Goal: Task Accomplishment & Management: Use online tool/utility

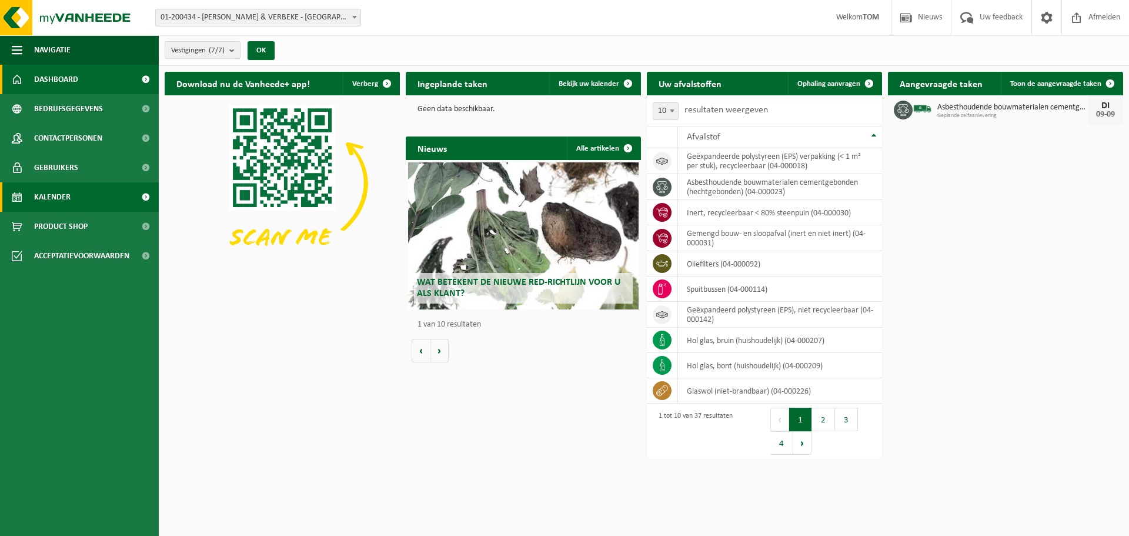
click at [86, 203] on link "Kalender" at bounding box center [79, 196] width 159 height 29
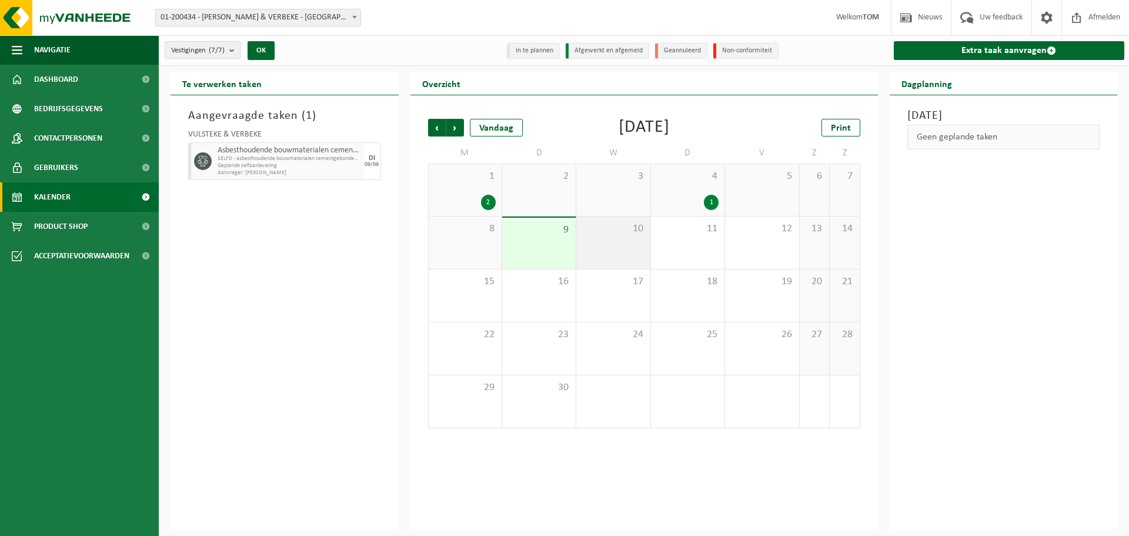
click at [618, 248] on div "10" at bounding box center [613, 242] width 74 height 52
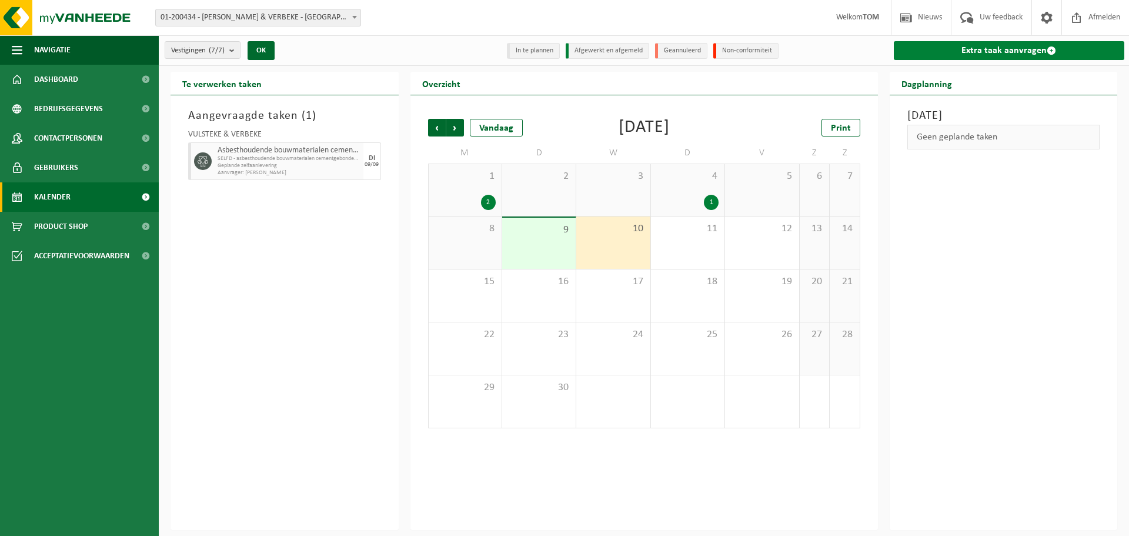
click at [965, 53] on link "Extra taak aanvragen" at bounding box center [1009, 50] width 231 height 19
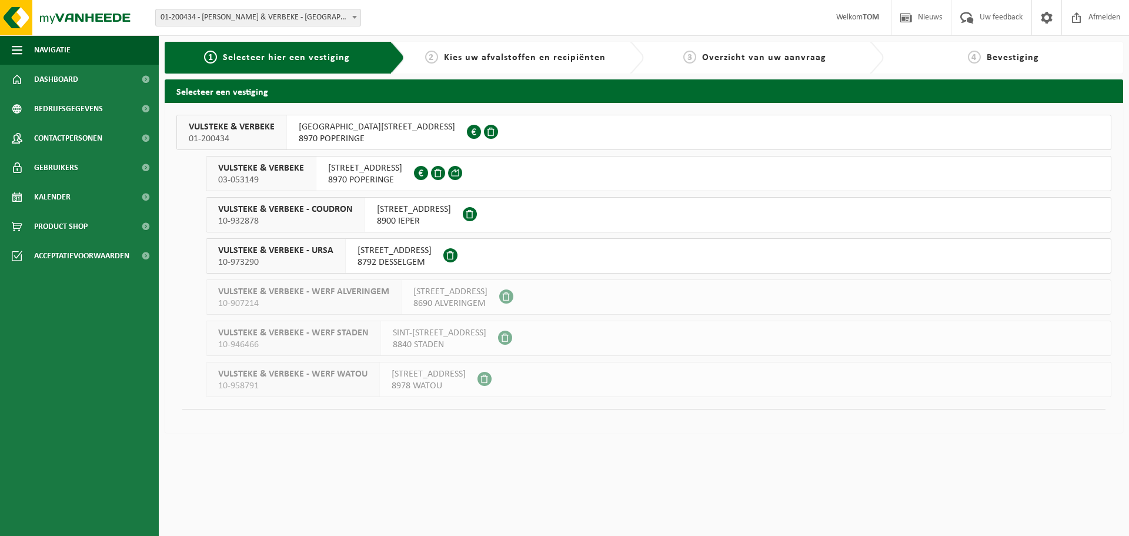
click at [239, 132] on span "VULSTEKE & VERBEKE" at bounding box center [232, 127] width 86 height 12
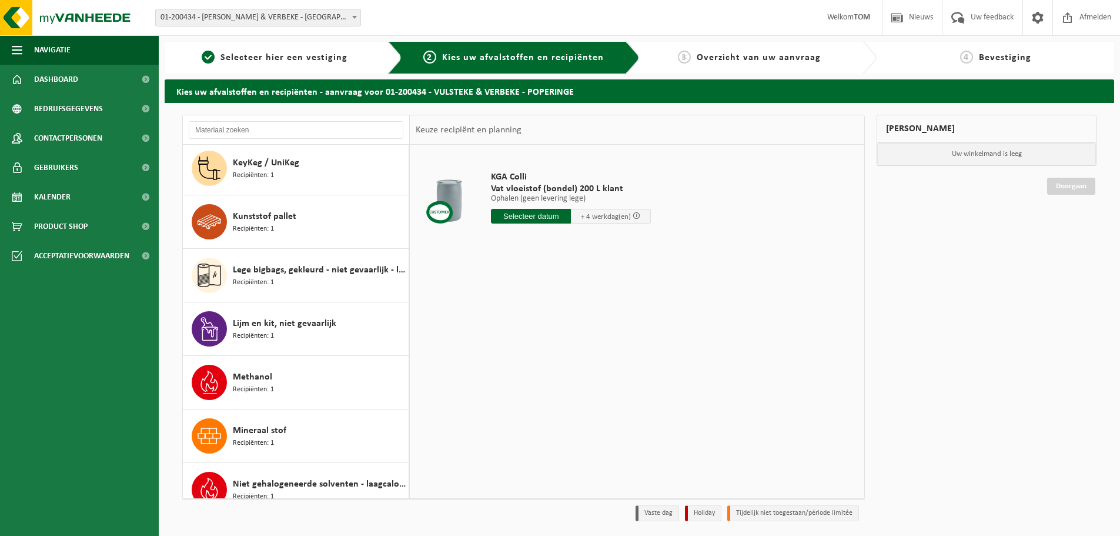
scroll to position [706, 0]
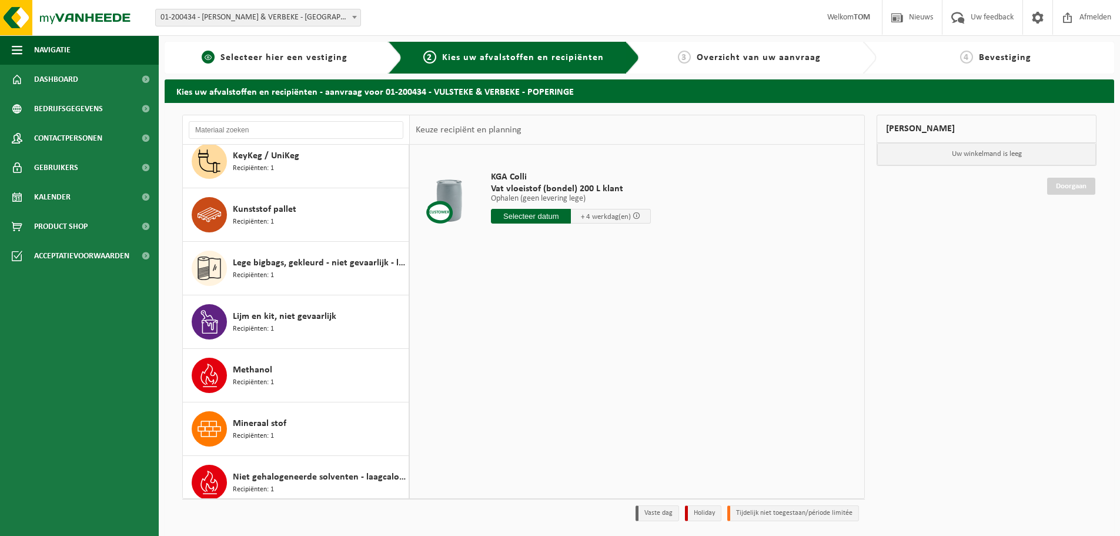
click at [298, 59] on span "Selecteer hier een vestiging" at bounding box center [284, 57] width 127 height 9
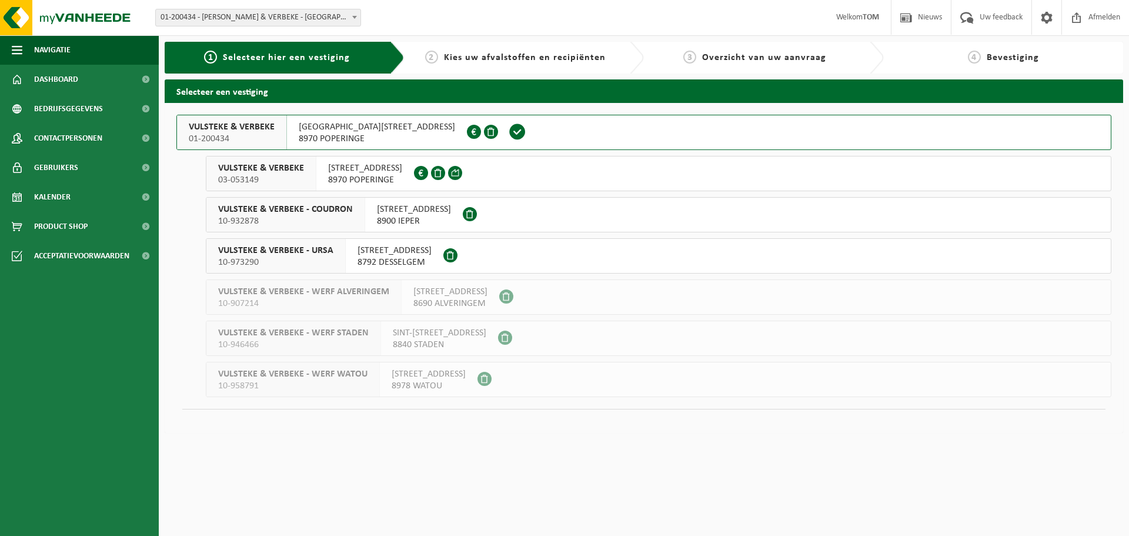
click at [260, 171] on span "VULSTEKE & VERBEKE" at bounding box center [261, 168] width 86 height 12
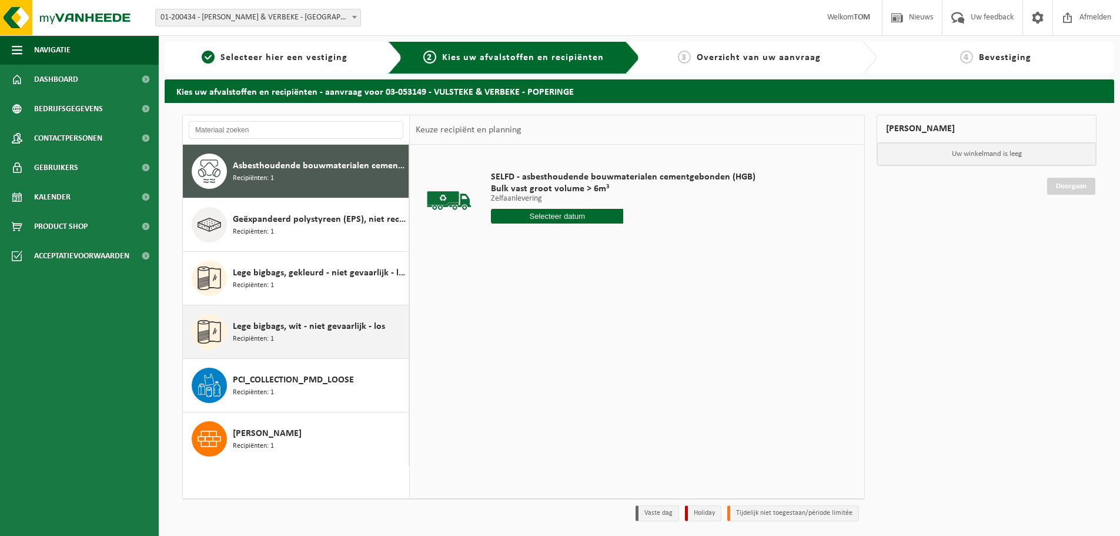
click at [327, 334] on div "Lege bigbags, wit - niet gevaarlijk - los Recipiënten: 1" at bounding box center [319, 331] width 173 height 35
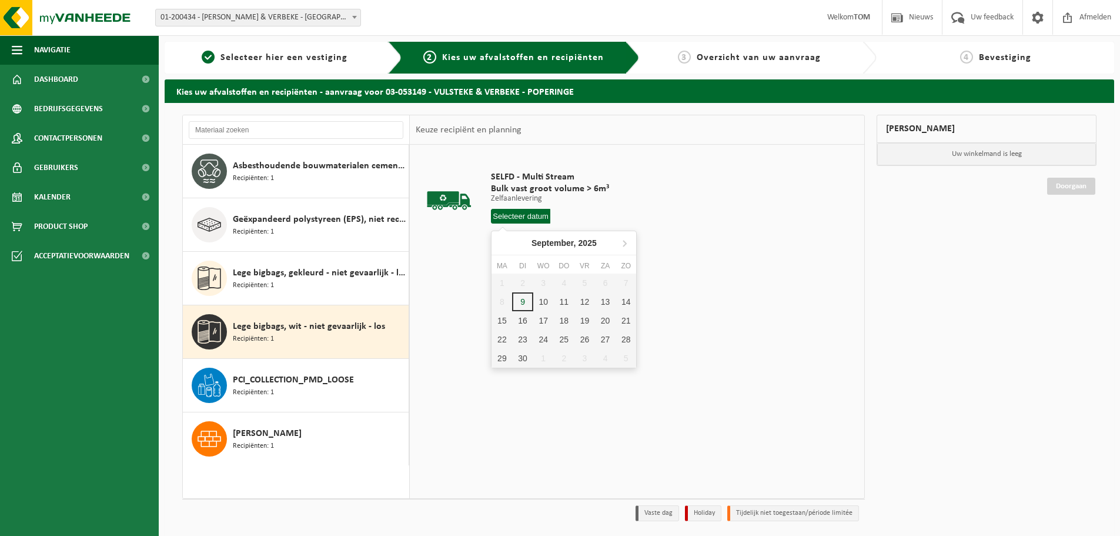
click at [525, 218] on input "text" at bounding box center [520, 216] width 59 height 15
click at [546, 299] on div "10" at bounding box center [543, 301] width 21 height 19
type input "Van 2025-09-10"
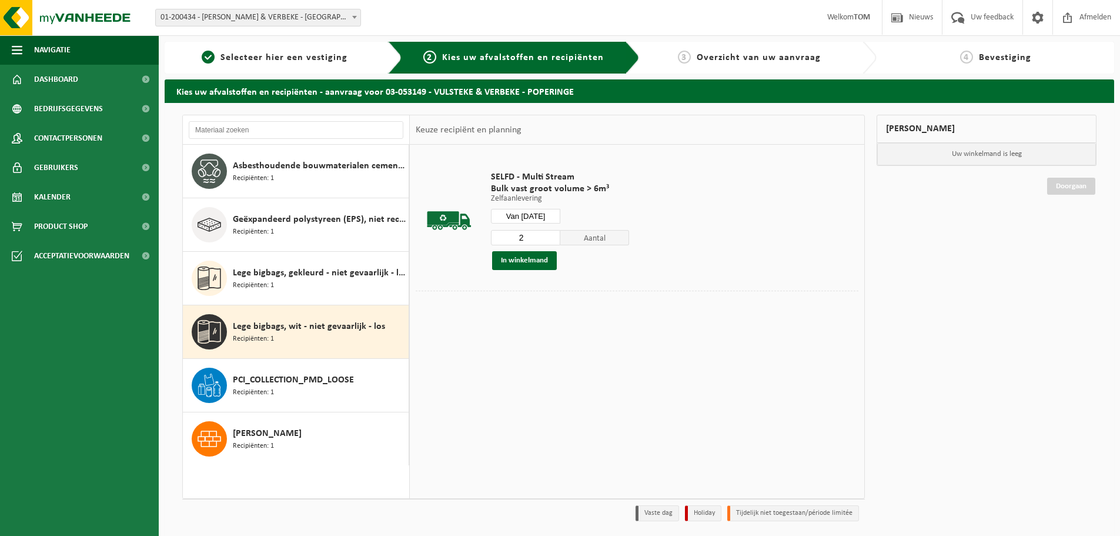
click at [552, 233] on input "2" at bounding box center [525, 237] width 69 height 15
type input "1"
click at [549, 241] on input "1" at bounding box center [525, 237] width 69 height 15
click at [530, 263] on button "In winkelmand" at bounding box center [524, 260] width 65 height 19
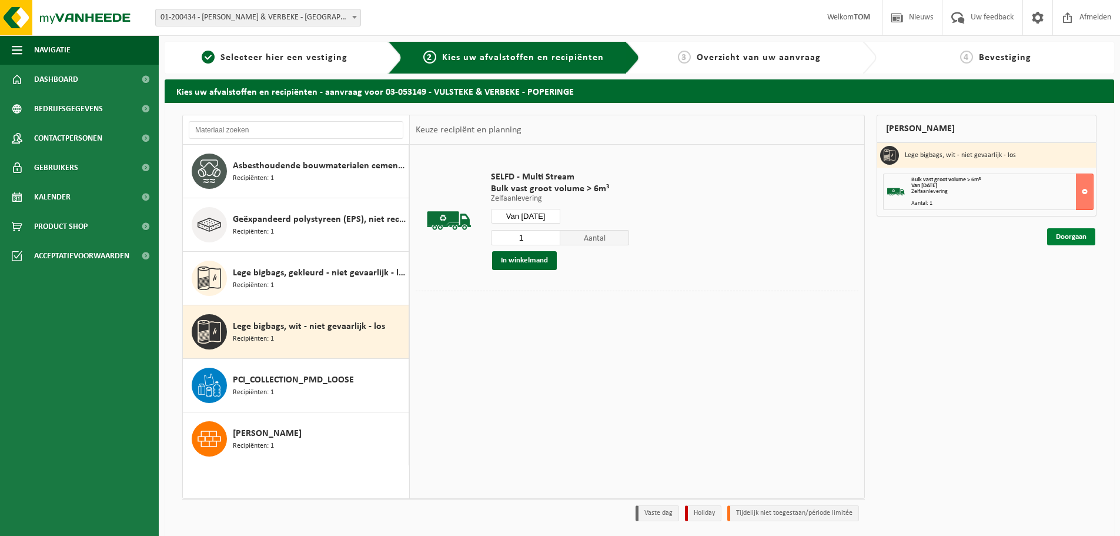
click at [1072, 231] on link "Doorgaan" at bounding box center [1071, 236] width 48 height 17
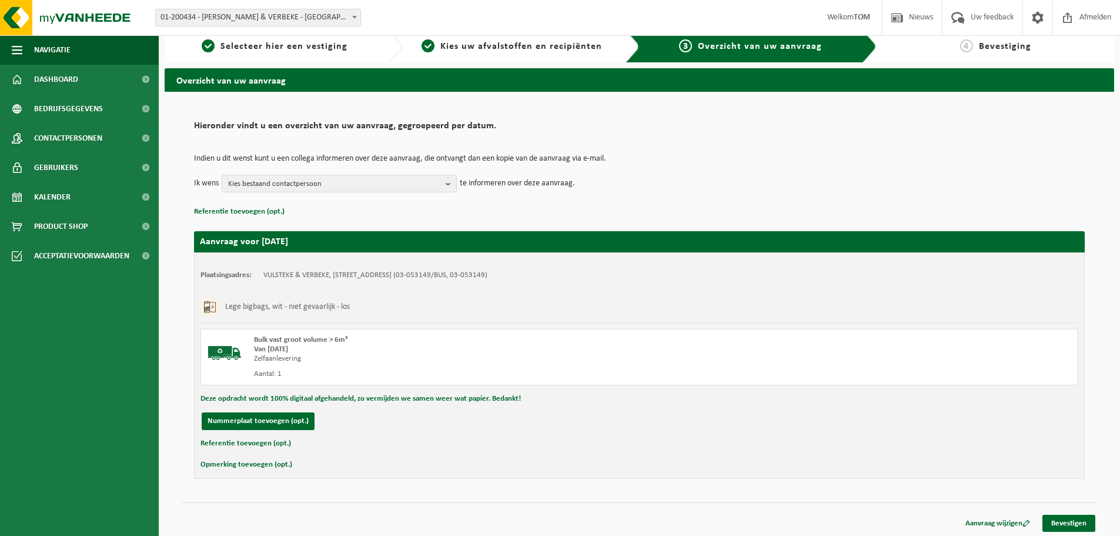
scroll to position [14, 0]
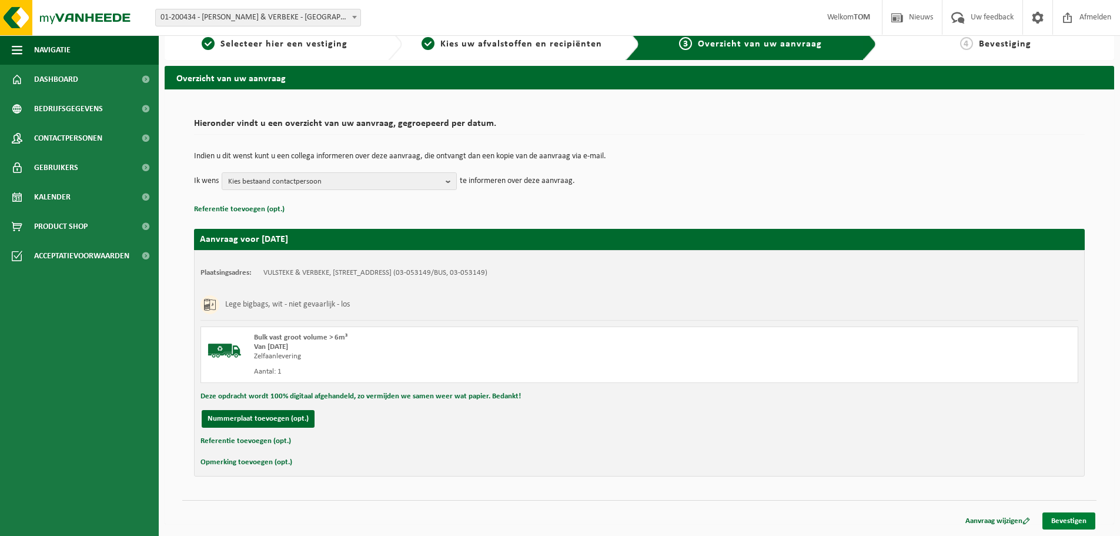
click at [1066, 516] on link "Bevestigen" at bounding box center [1069, 520] width 53 height 17
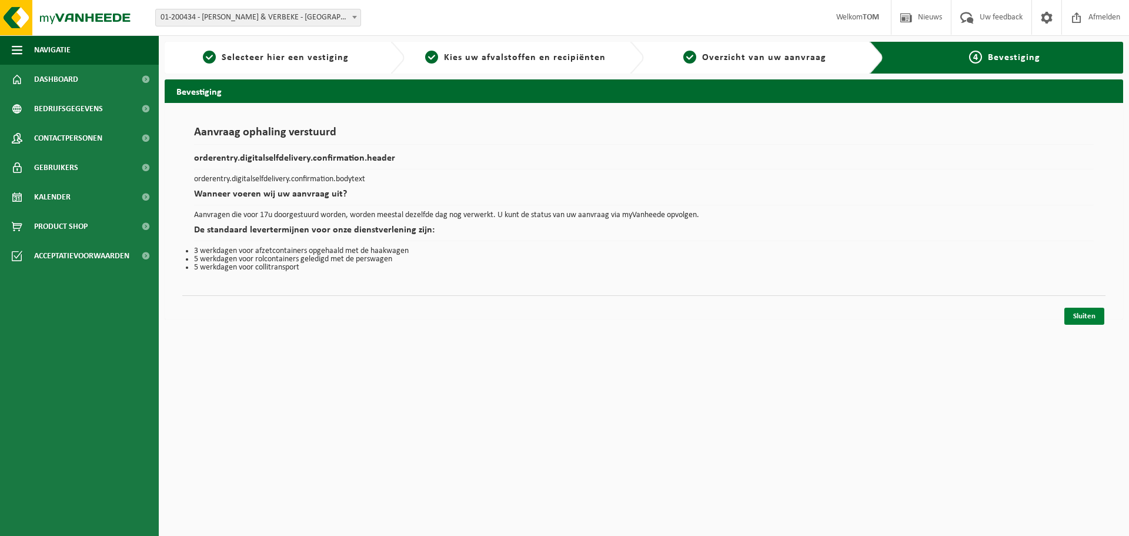
click at [1069, 318] on link "Sluiten" at bounding box center [1085, 316] width 40 height 17
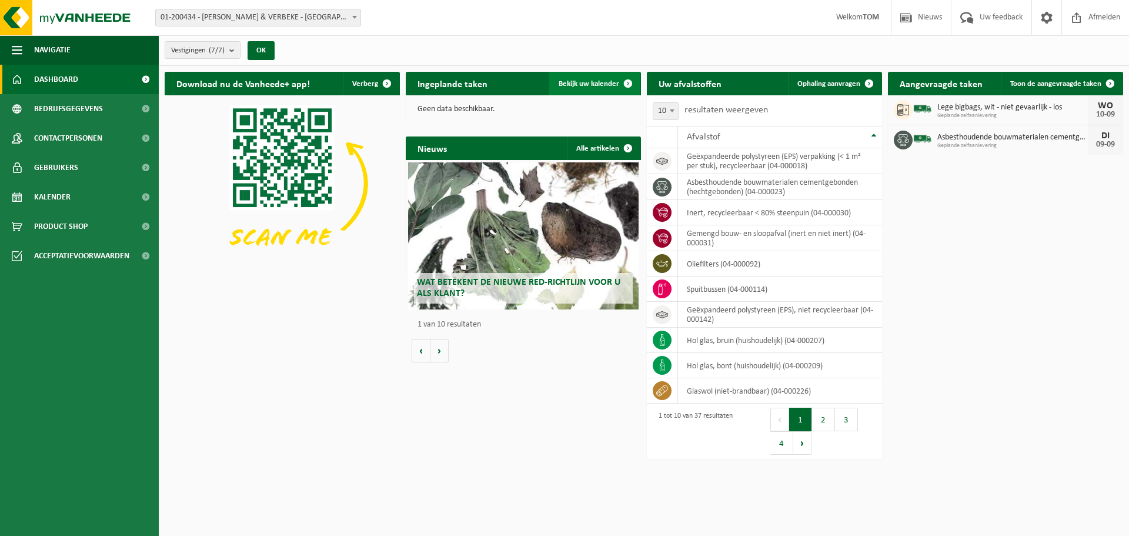
click at [612, 81] on span "Bekijk uw kalender" at bounding box center [589, 84] width 61 height 8
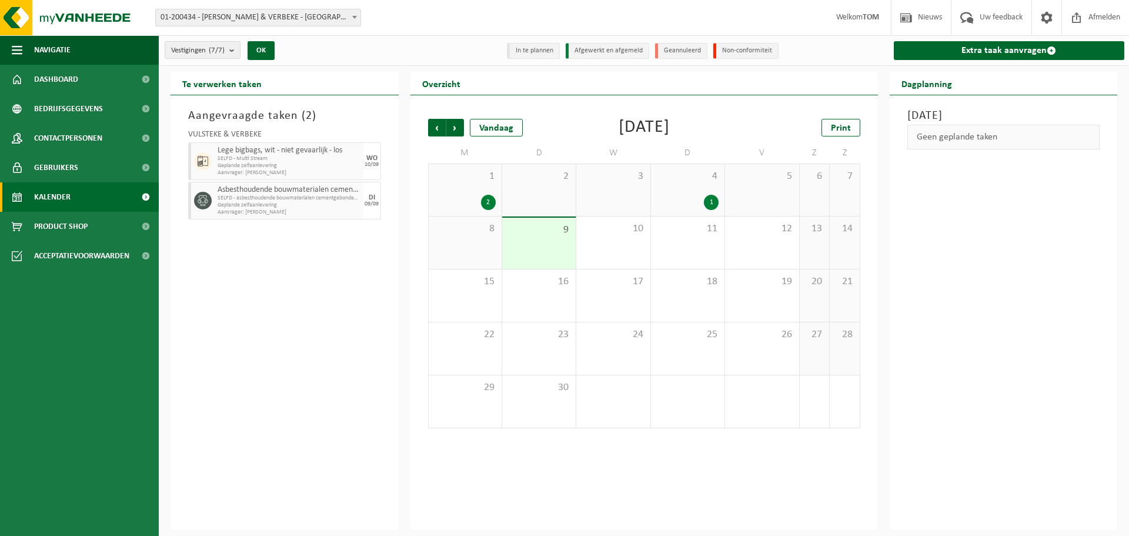
click at [479, 195] on div "2" at bounding box center [465, 202] width 61 height 15
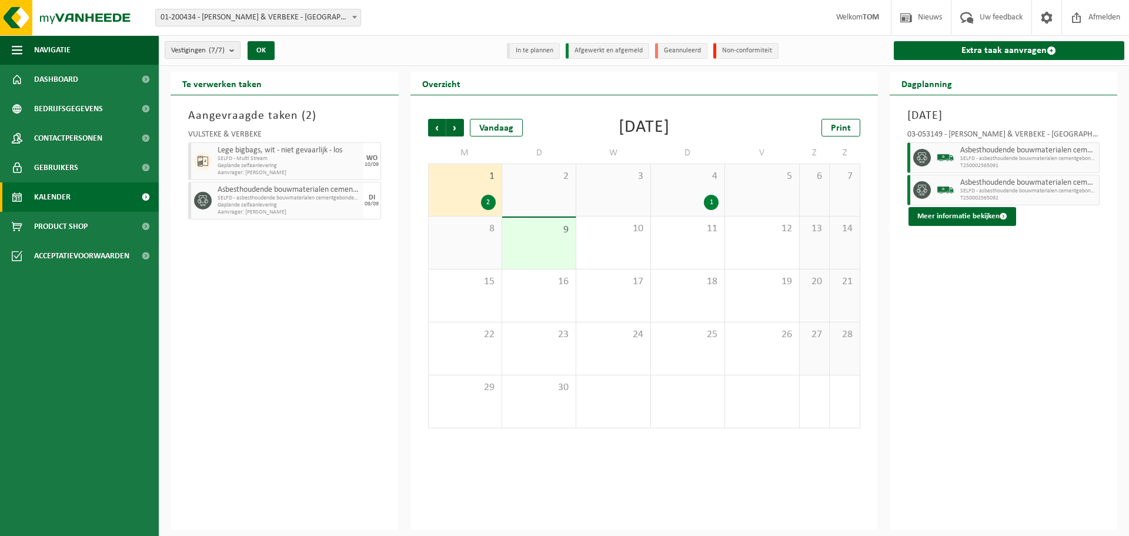
click at [699, 191] on div "4 1" at bounding box center [688, 190] width 74 height 52
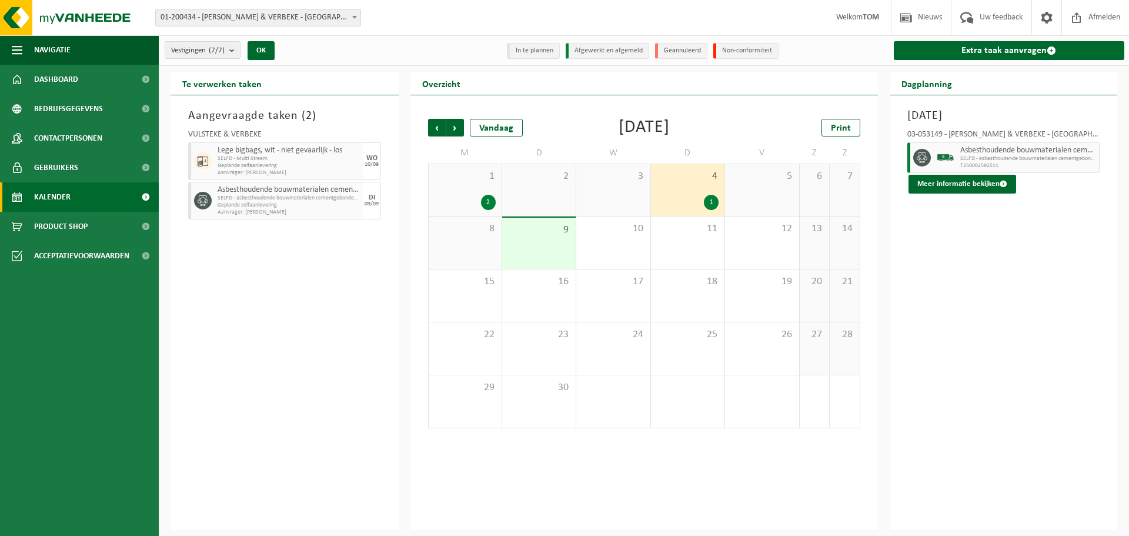
click at [483, 233] on span "8" at bounding box center [465, 228] width 61 height 13
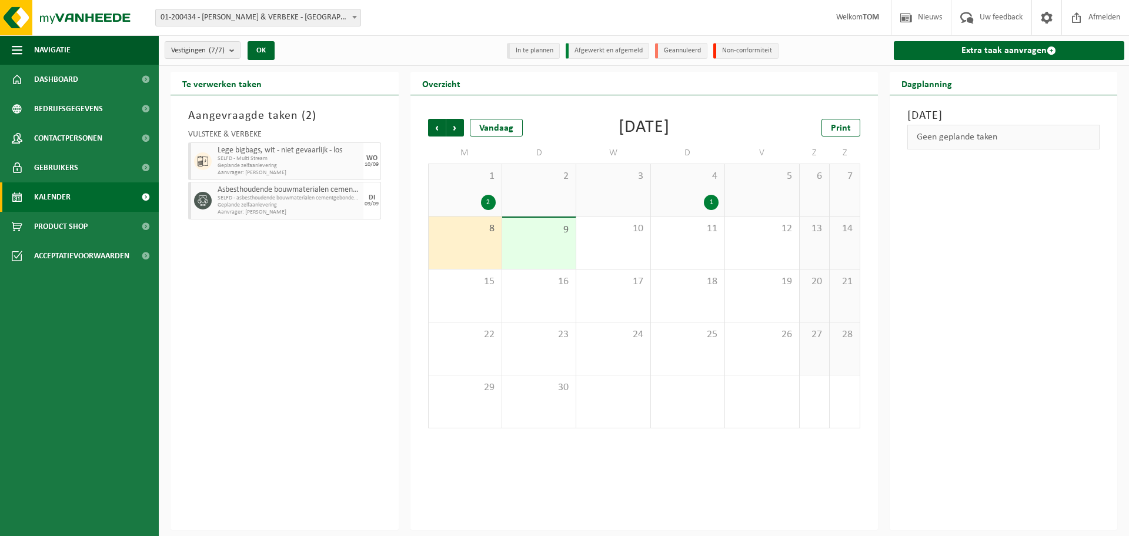
click at [318, 197] on span "SELFD - asbesthoudende bouwmaterialen cementgebonden (HGB)" at bounding box center [289, 198] width 143 height 7
click at [290, 165] on span "Geplande zelfaanlevering" at bounding box center [289, 165] width 143 height 7
click at [45, 194] on span "Kalender" at bounding box center [52, 196] width 36 height 29
click at [439, 124] on span "Vorige" at bounding box center [437, 128] width 18 height 18
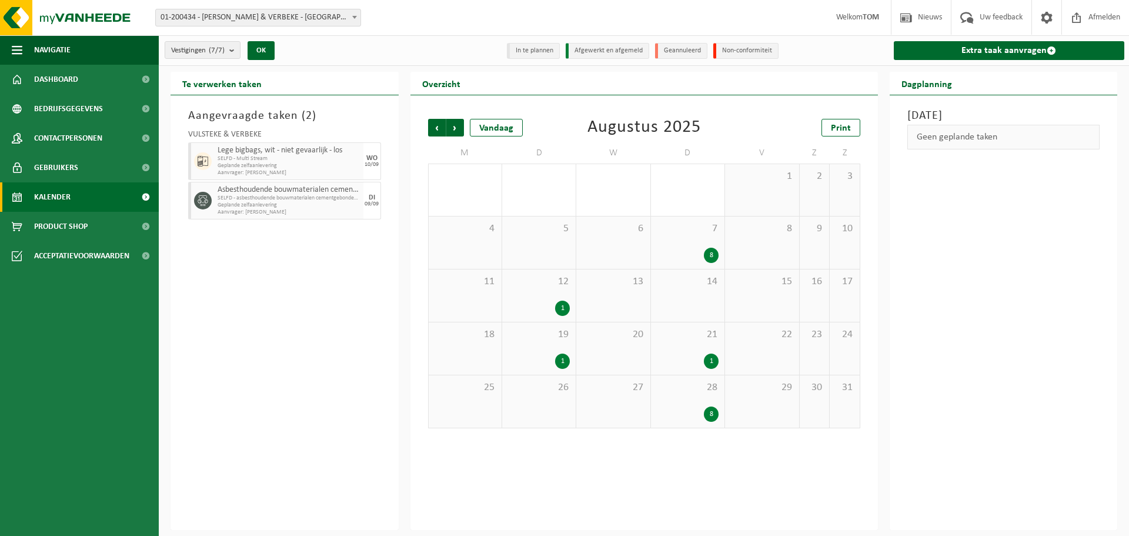
click at [689, 393] on div "28 8" at bounding box center [688, 401] width 74 height 52
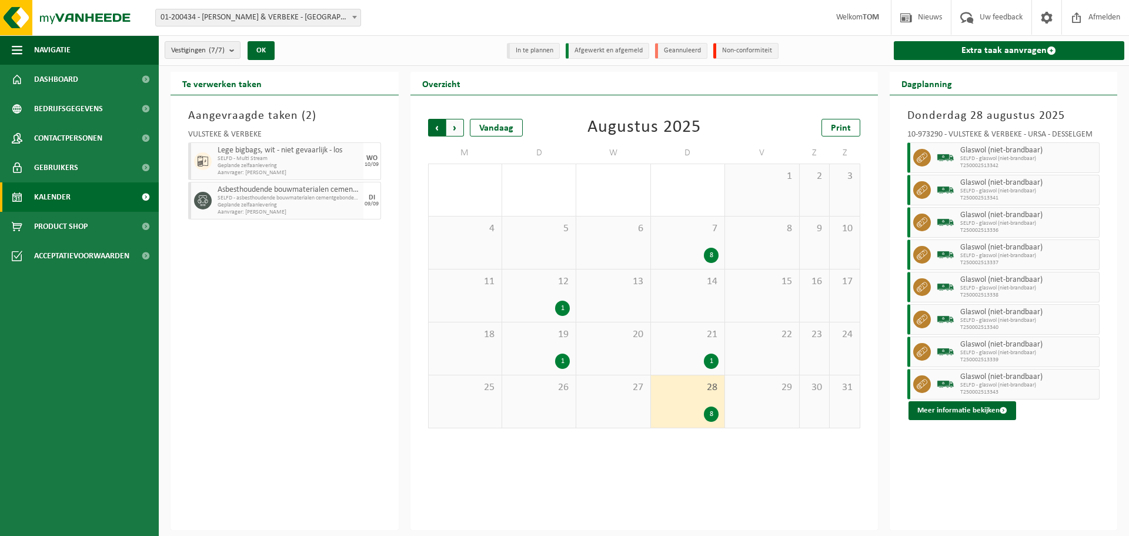
click at [453, 125] on span "Volgende" at bounding box center [455, 128] width 18 height 18
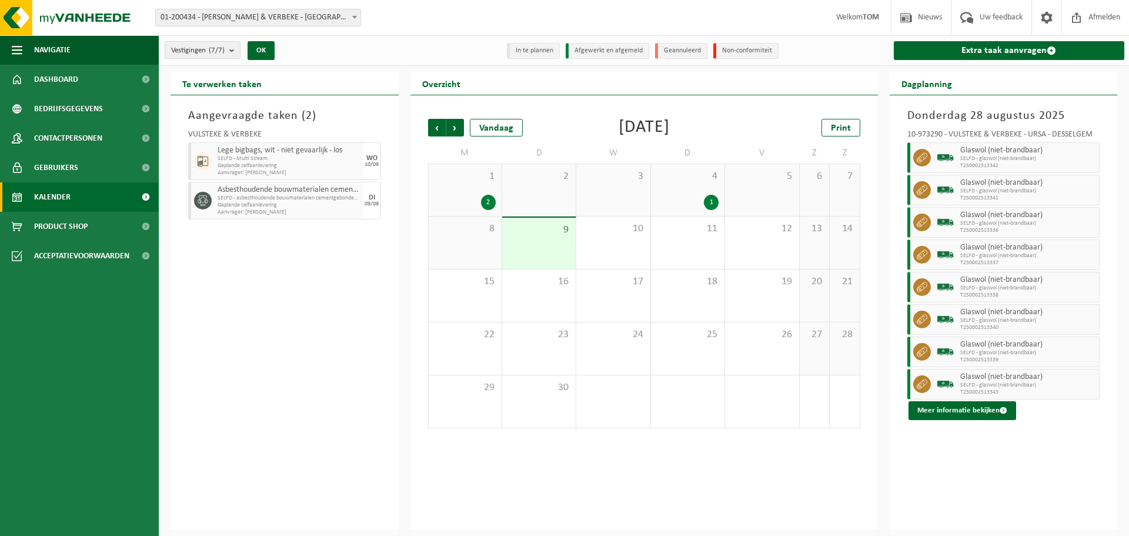
click at [351, 321] on div "Aangevraagde taken ( 2 ) VULSTEKE & VERBEKE Lege bigbags, wit - niet gevaarlijk…" at bounding box center [285, 312] width 228 height 435
click at [68, 202] on span "Kalender" at bounding box center [52, 196] width 36 height 29
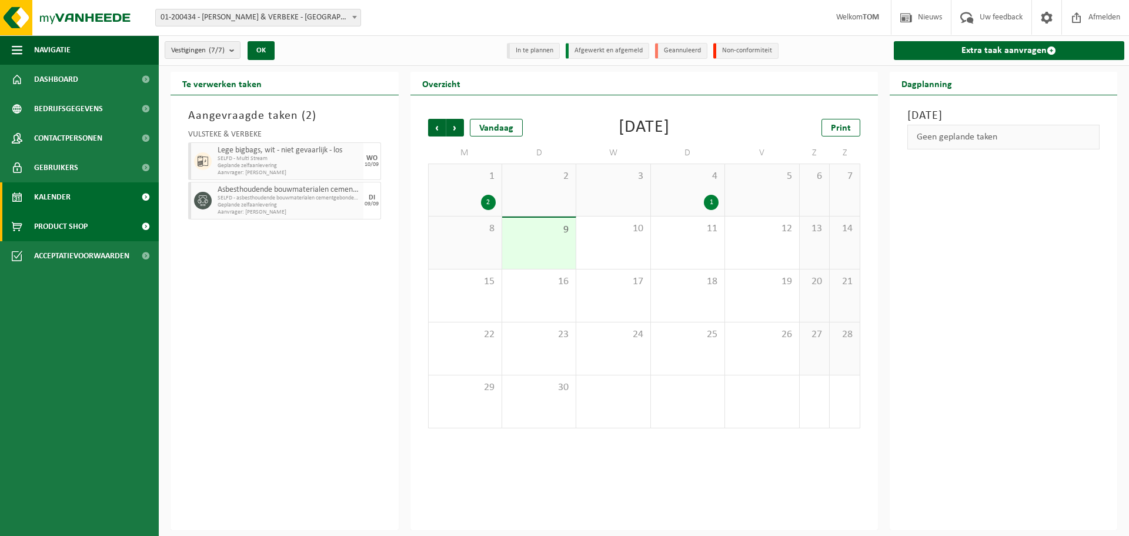
click at [55, 222] on span "Product Shop" at bounding box center [61, 226] width 54 height 29
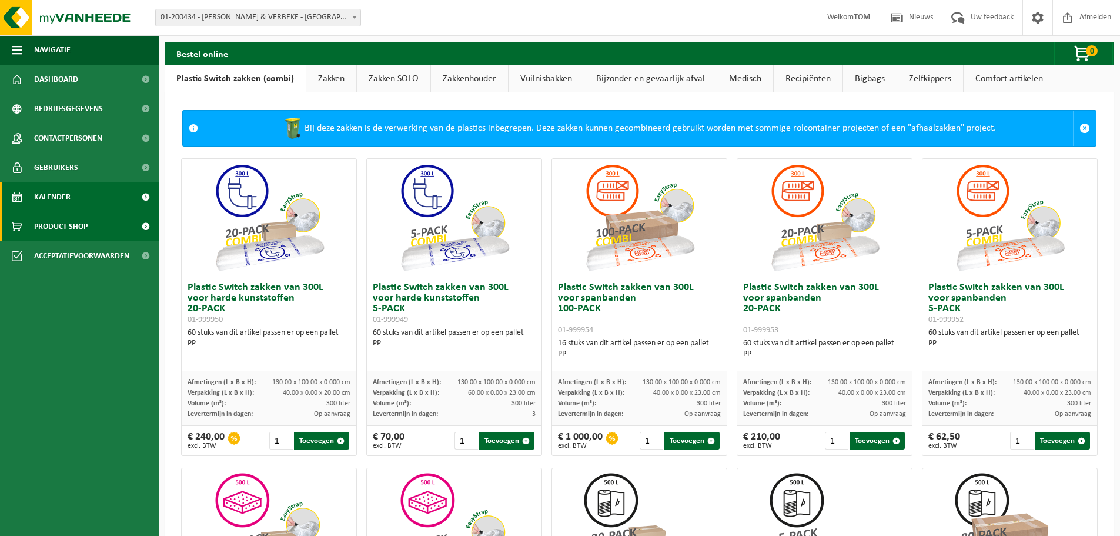
click at [48, 201] on span "Kalender" at bounding box center [52, 196] width 36 height 29
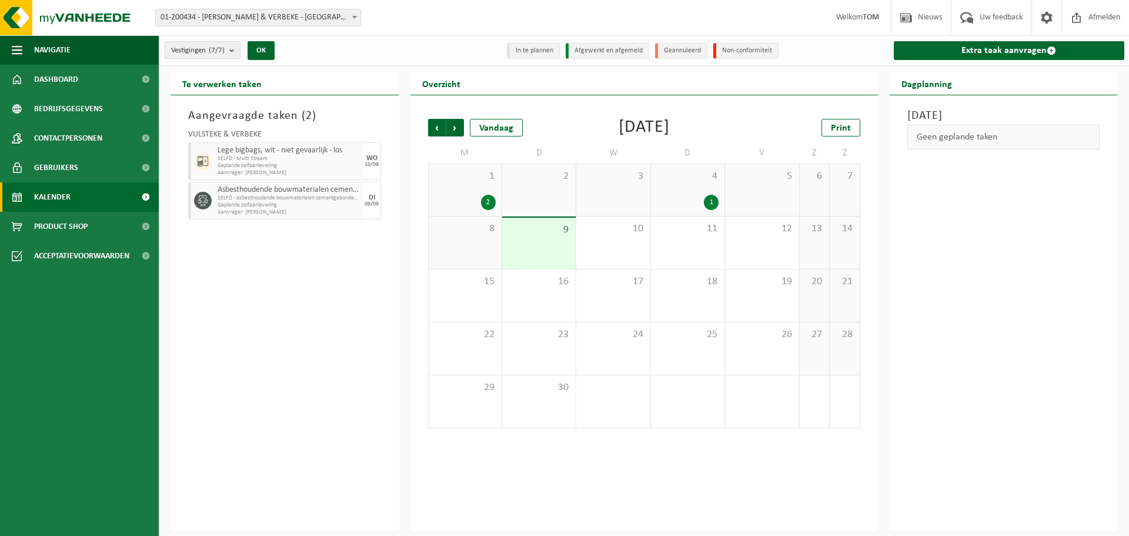
click at [36, 194] on span "Kalender" at bounding box center [52, 196] width 36 height 29
click at [1086, 11] on span "Afmelden" at bounding box center [1105, 17] width 38 height 35
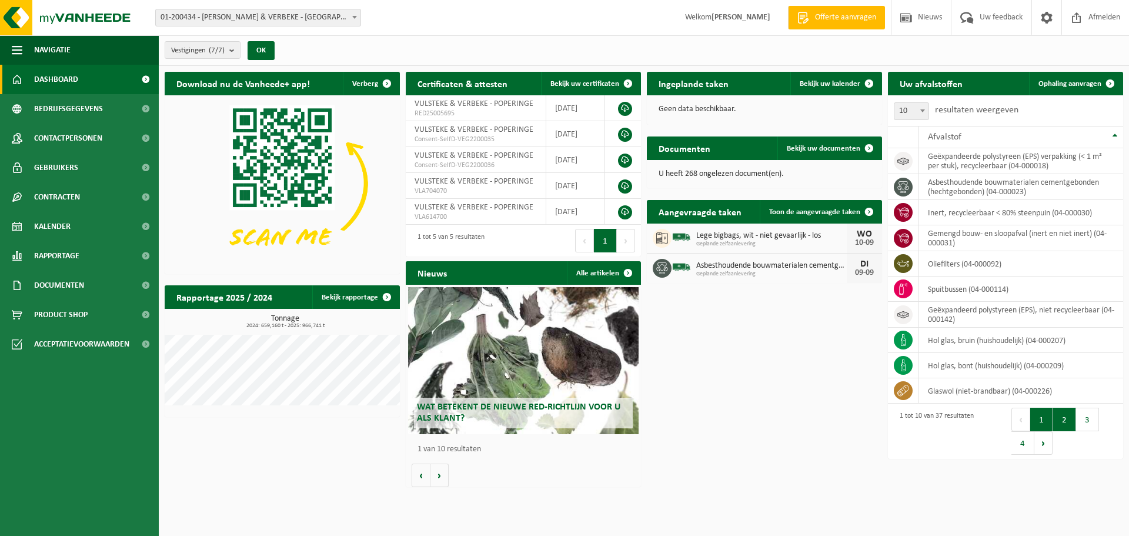
click at [1062, 426] on button "2" at bounding box center [1064, 420] width 23 height 24
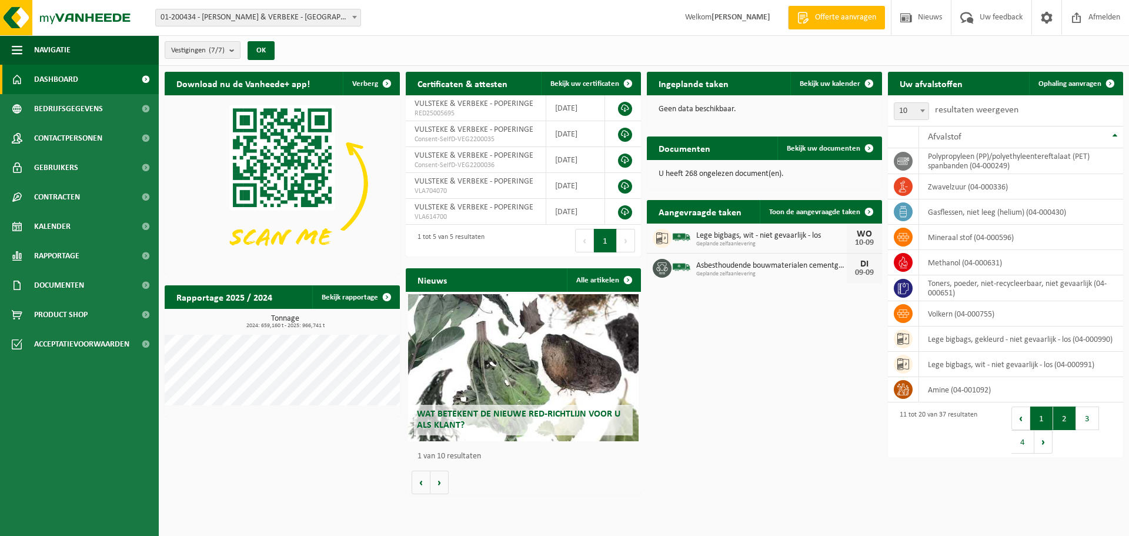
click at [1045, 422] on button "1" at bounding box center [1041, 418] width 23 height 24
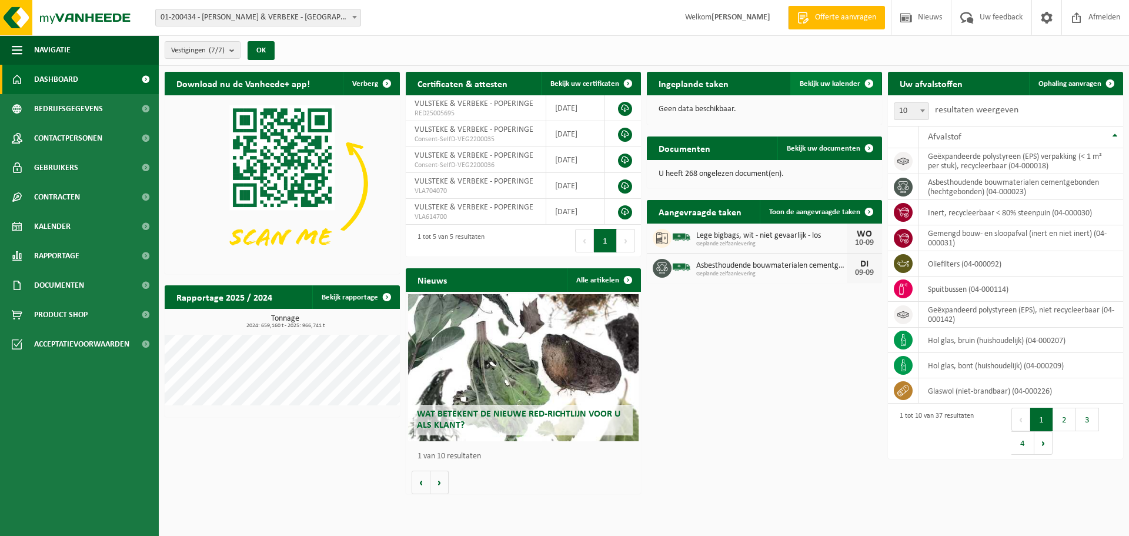
click at [832, 81] on span "Bekijk uw kalender" at bounding box center [830, 84] width 61 height 8
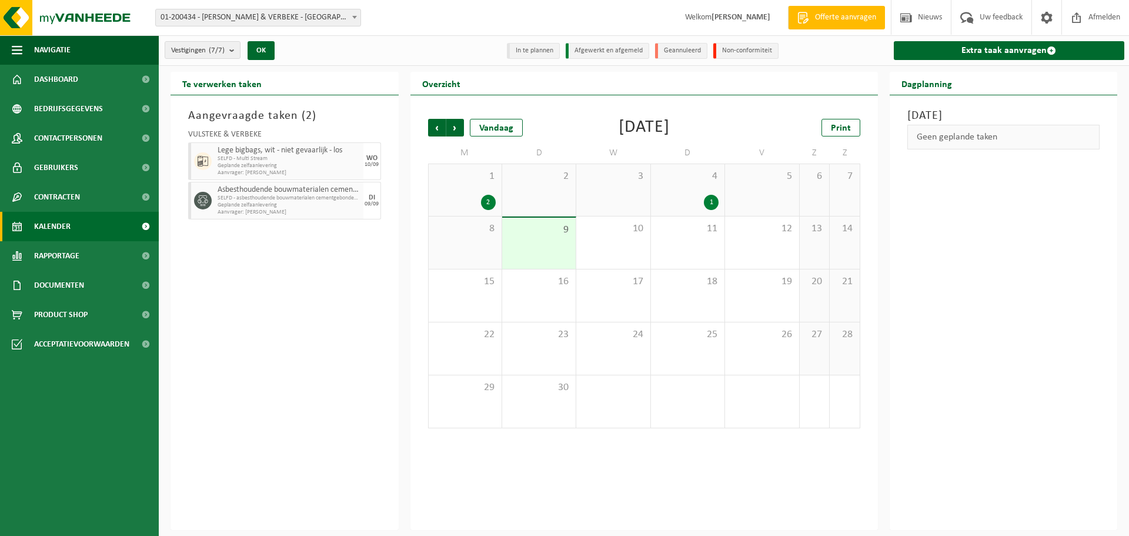
click at [263, 210] on span "Aanvrager: [PERSON_NAME]" at bounding box center [289, 212] width 143 height 7
click at [269, 161] on span "SELFD - Multi Stream" at bounding box center [289, 158] width 143 height 7
click at [438, 126] on span "Vorige" at bounding box center [437, 128] width 18 height 18
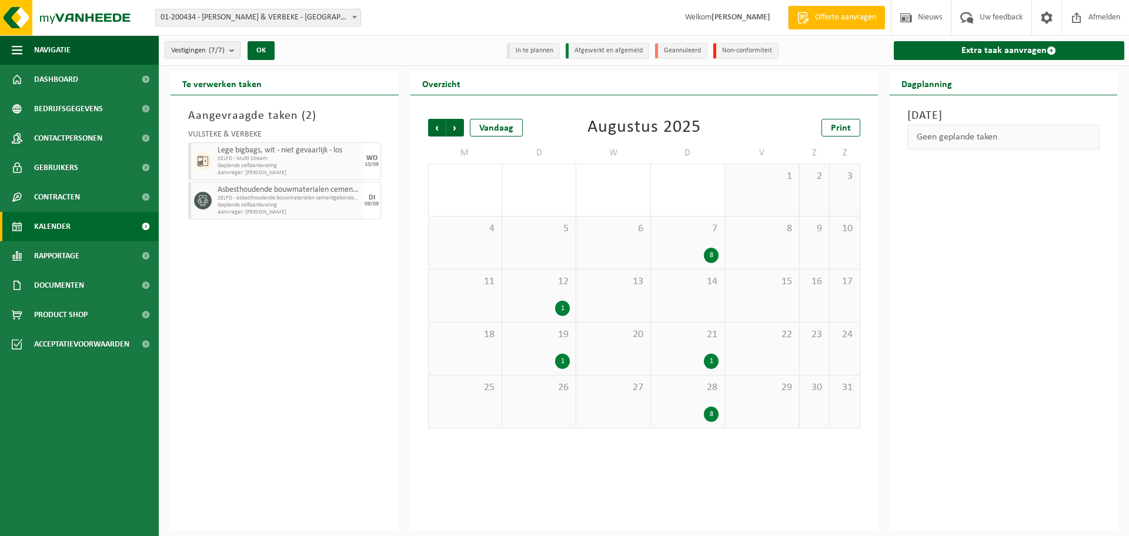
click at [713, 412] on div "8" at bounding box center [711, 413] width 15 height 15
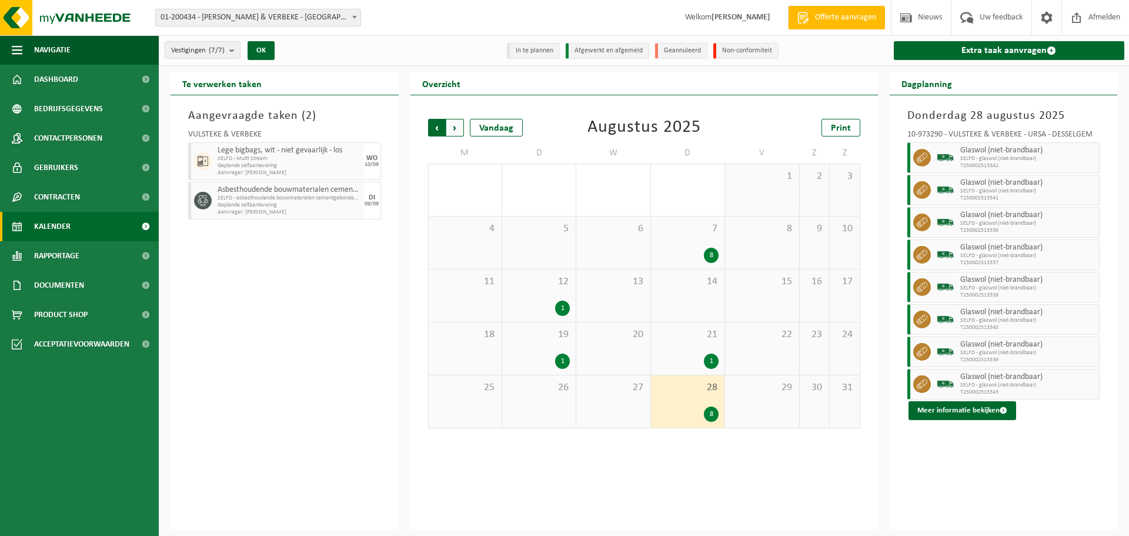
click at [453, 128] on span "Volgende" at bounding box center [455, 128] width 18 height 18
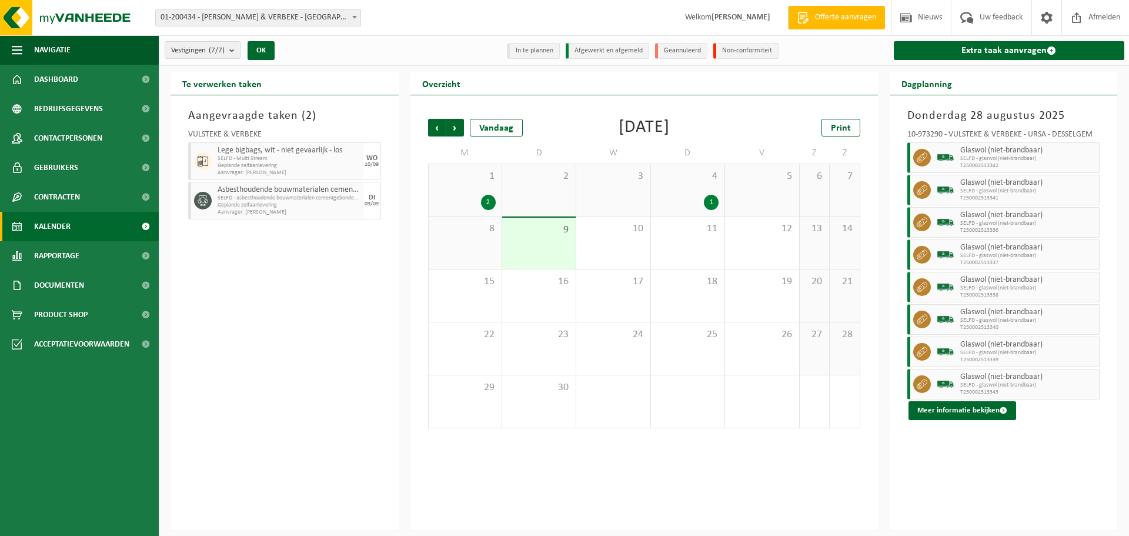
click at [481, 189] on div "1 2" at bounding box center [465, 190] width 73 height 52
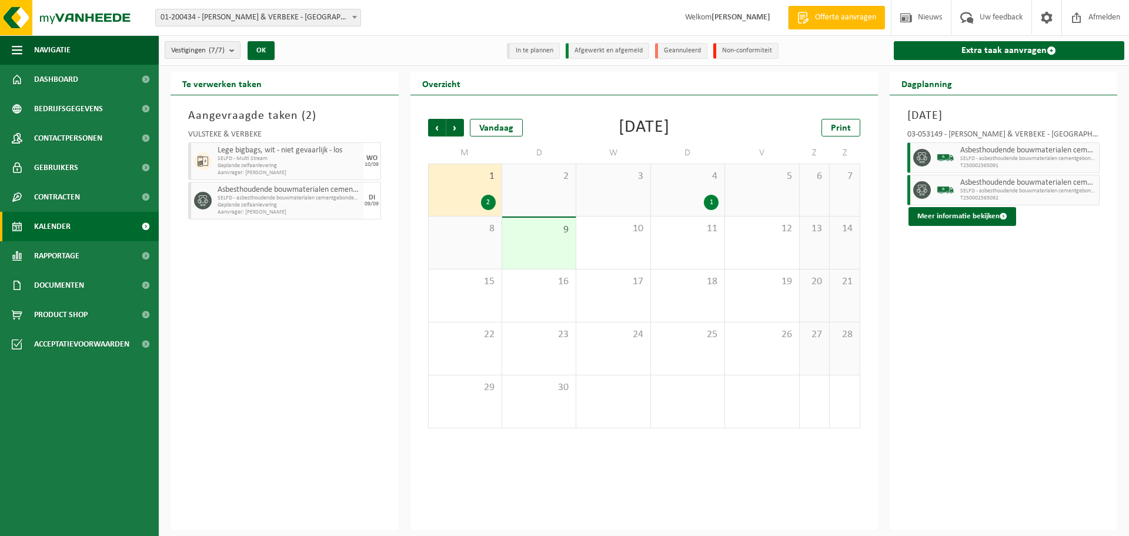
click at [672, 199] on div "1" at bounding box center [688, 202] width 62 height 15
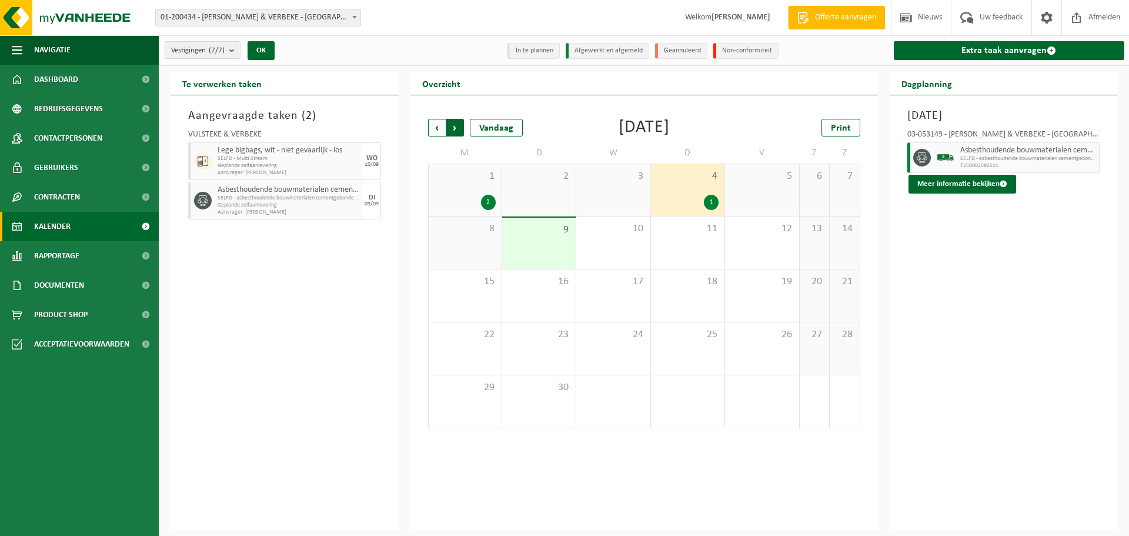
click at [435, 133] on span "Vorige" at bounding box center [437, 128] width 18 height 18
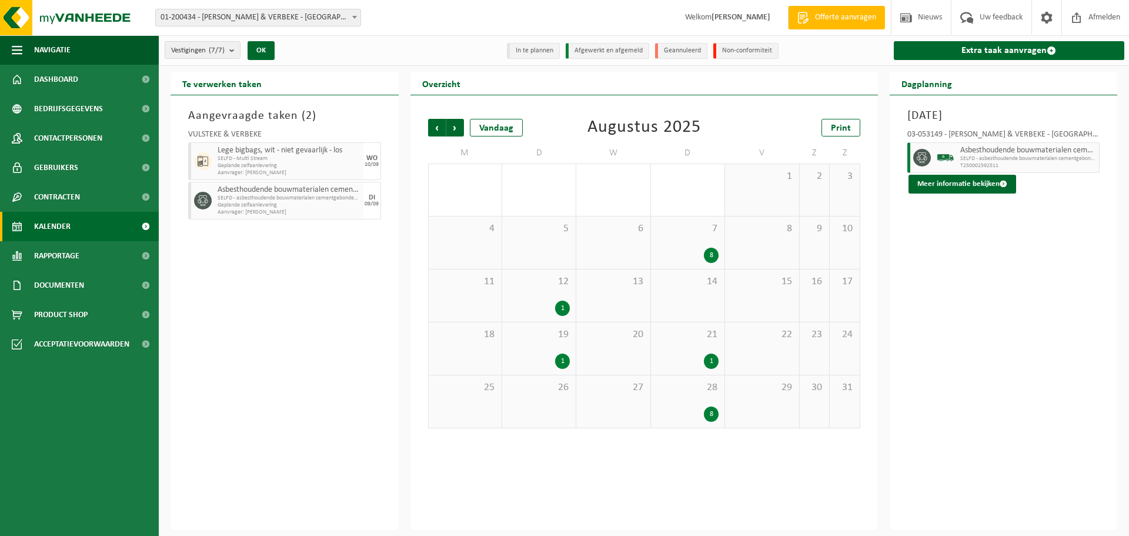
click at [697, 395] on div "28 8" at bounding box center [688, 401] width 74 height 52
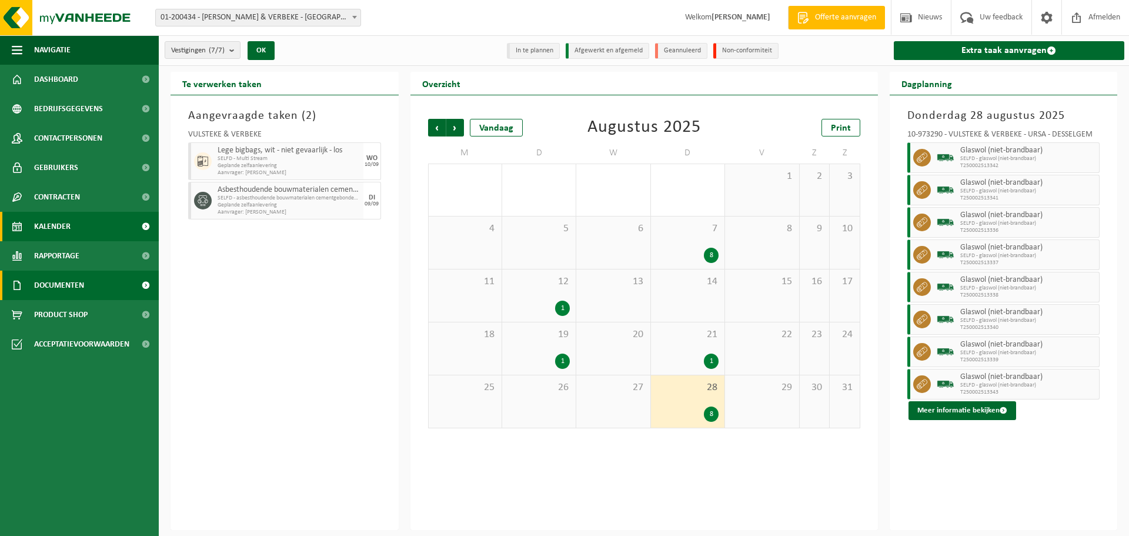
click at [38, 281] on span "Documenten" at bounding box center [59, 285] width 50 height 29
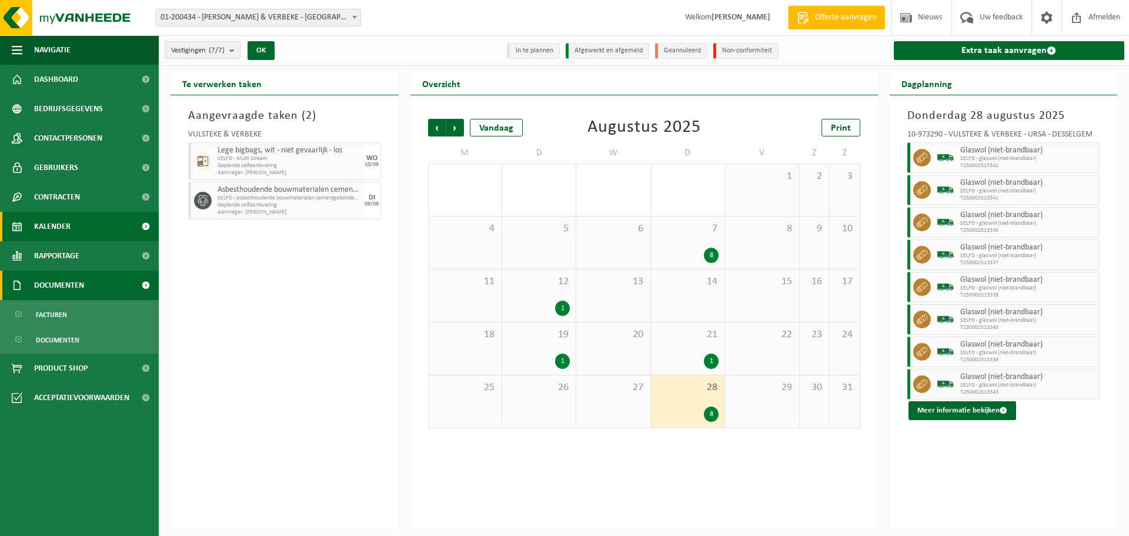
click at [45, 285] on span "Documenten" at bounding box center [59, 285] width 50 height 29
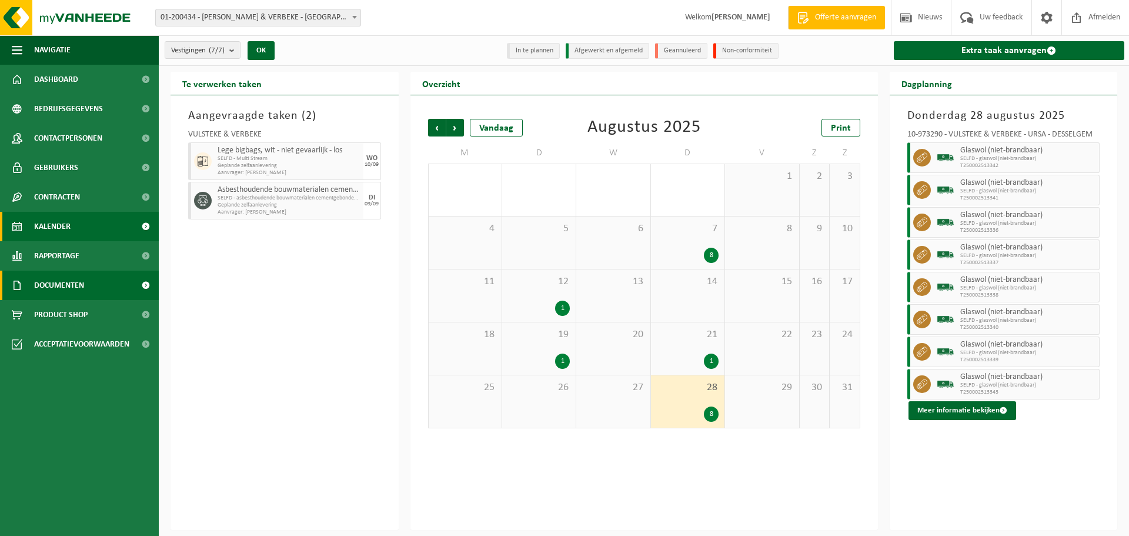
click at [49, 281] on span "Documenten" at bounding box center [59, 285] width 50 height 29
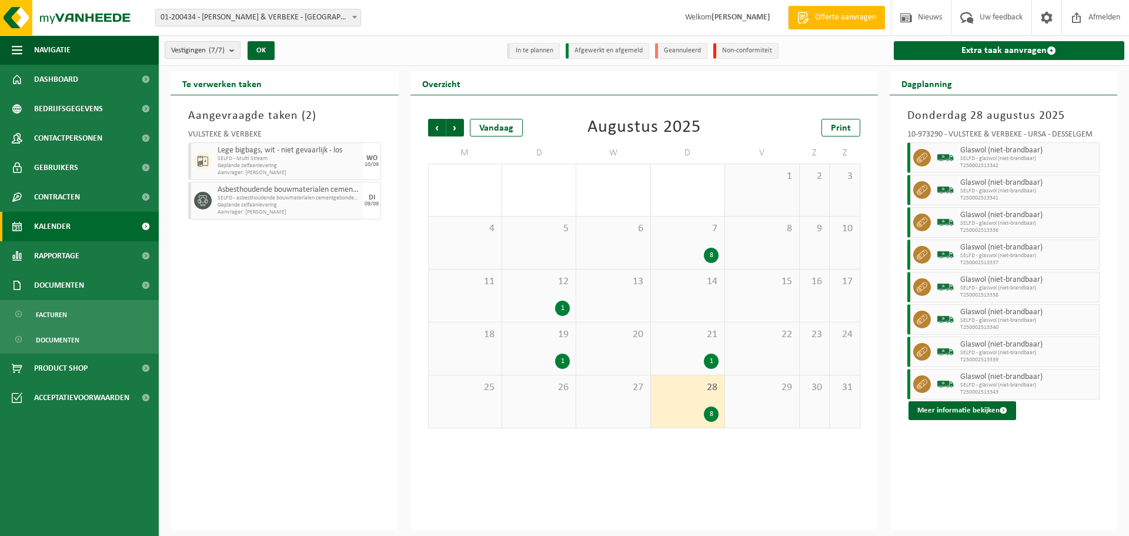
click at [548, 362] on div "1" at bounding box center [539, 360] width 62 height 15
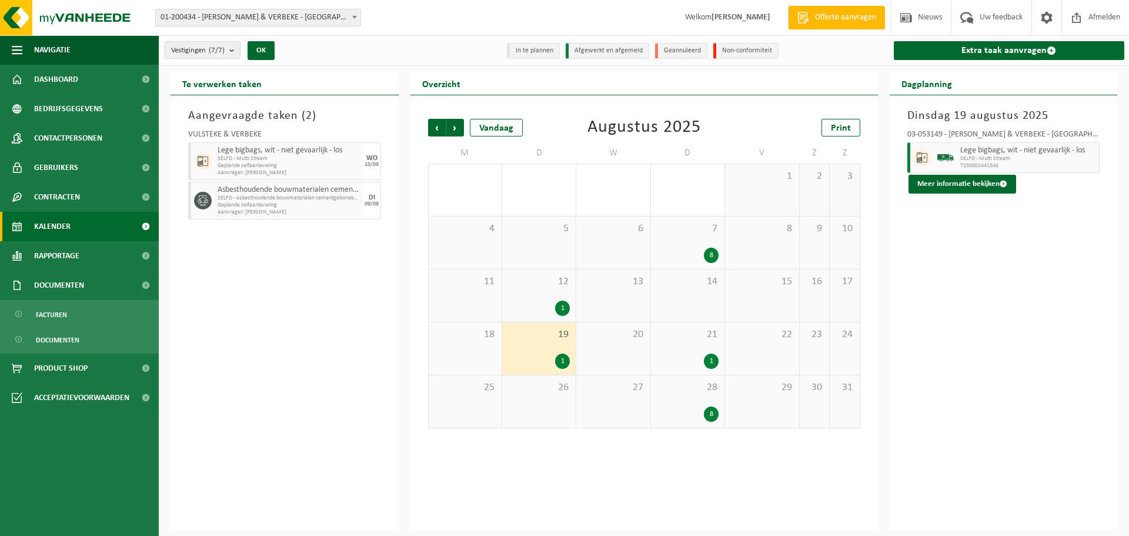
click at [691, 368] on div "21 1" at bounding box center [688, 348] width 74 height 52
